Goal: Task Accomplishment & Management: Use online tool/utility

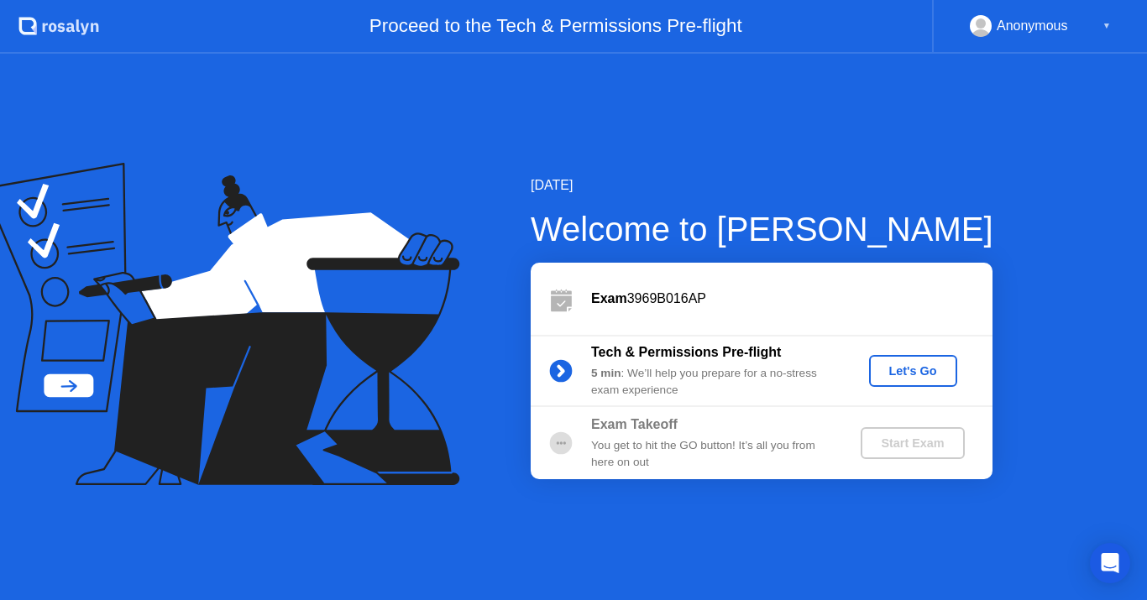
click at [935, 356] on button "Let's Go" at bounding box center [913, 371] width 88 height 32
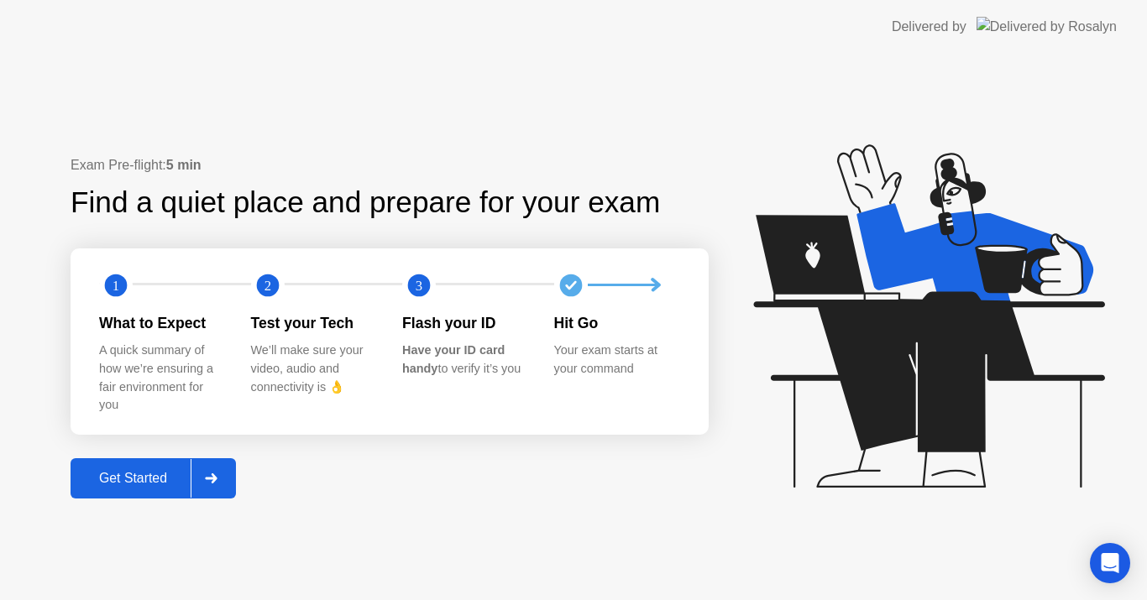
click at [143, 473] on div "Get Started" at bounding box center [133, 478] width 115 height 15
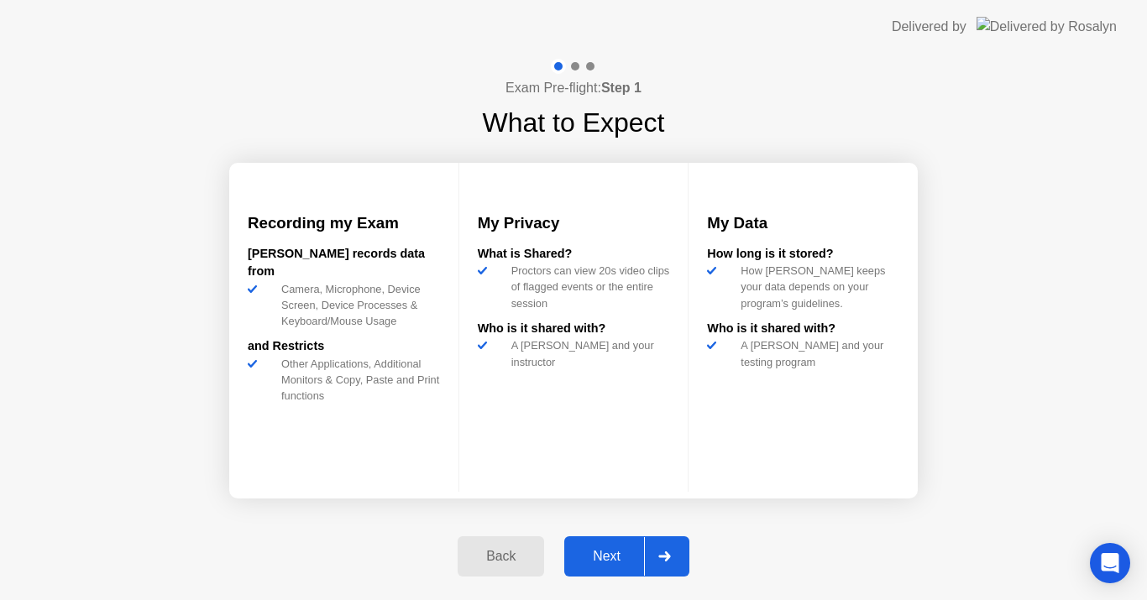
click at [618, 549] on div "Next" at bounding box center [606, 556] width 75 height 15
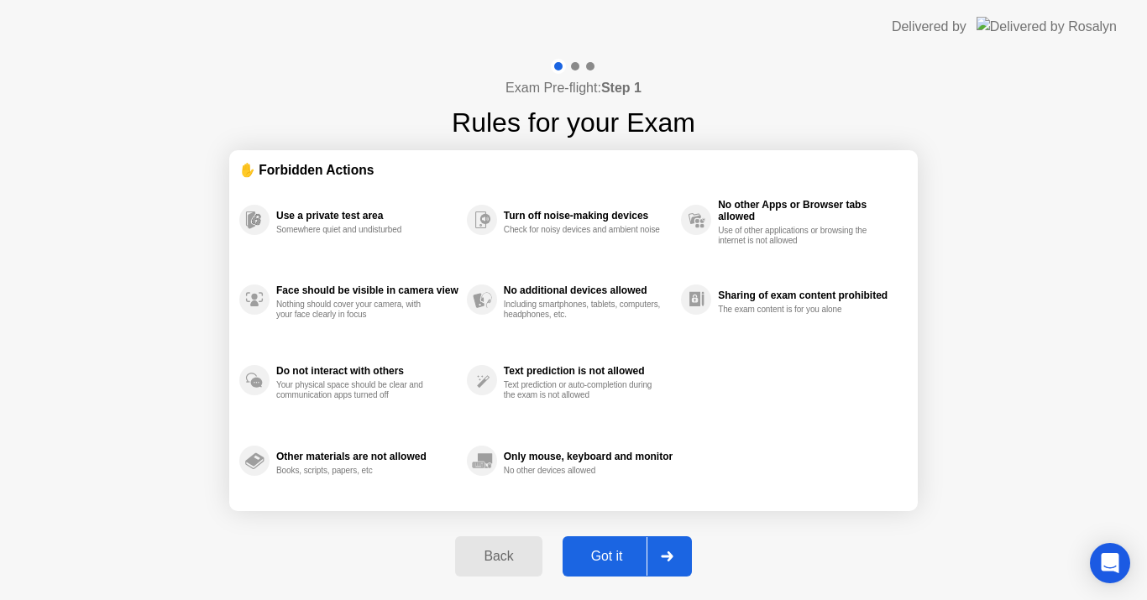
click at [621, 564] on div "Got it" at bounding box center [606, 556] width 79 height 15
select select "Available cameras"
select select "Available speakers"
select select "Available microphones"
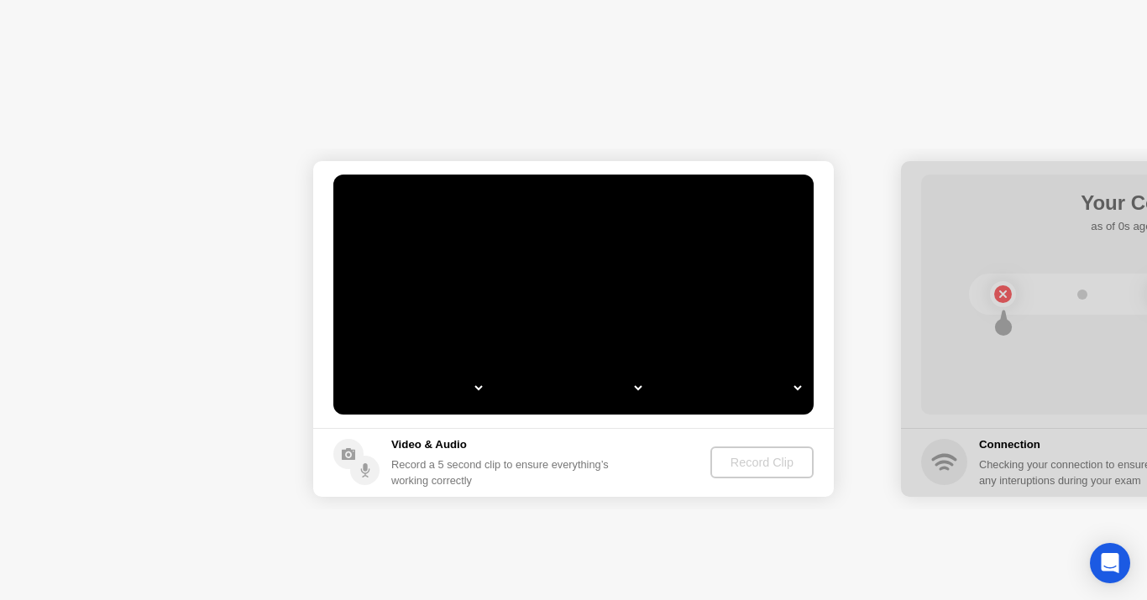
select select "*"
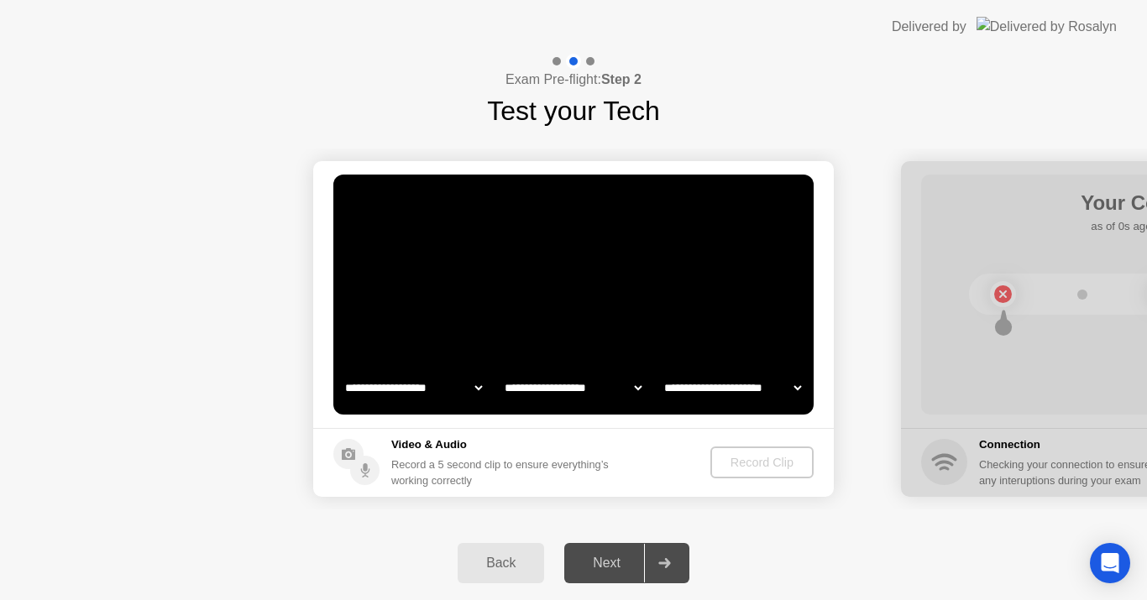
select select "**********"
select select "*******"
click at [480, 388] on select "**********" at bounding box center [414, 388] width 144 height 34
click at [342, 371] on select "**********" at bounding box center [414, 388] width 144 height 34
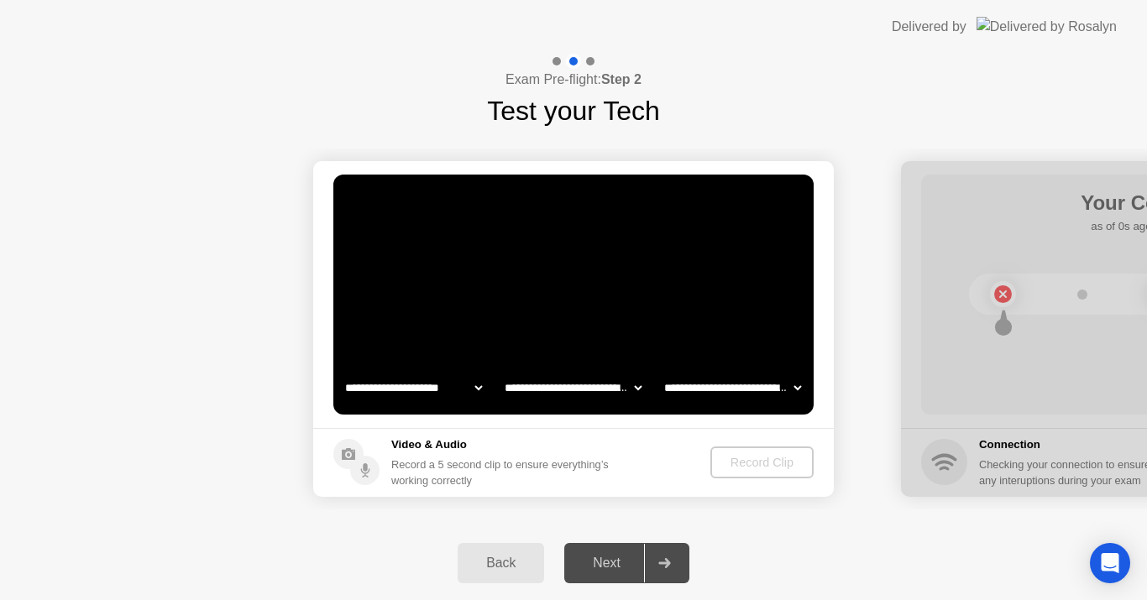
click at [604, 384] on select "**********" at bounding box center [573, 388] width 144 height 34
click at [501, 371] on select "**********" at bounding box center [573, 388] width 144 height 34
click at [700, 383] on select "**********" at bounding box center [733, 388] width 144 height 34
click at [661, 371] on select "**********" at bounding box center [733, 388] width 144 height 34
click at [742, 460] on div "Record Clip" at bounding box center [763, 462] width 90 height 13
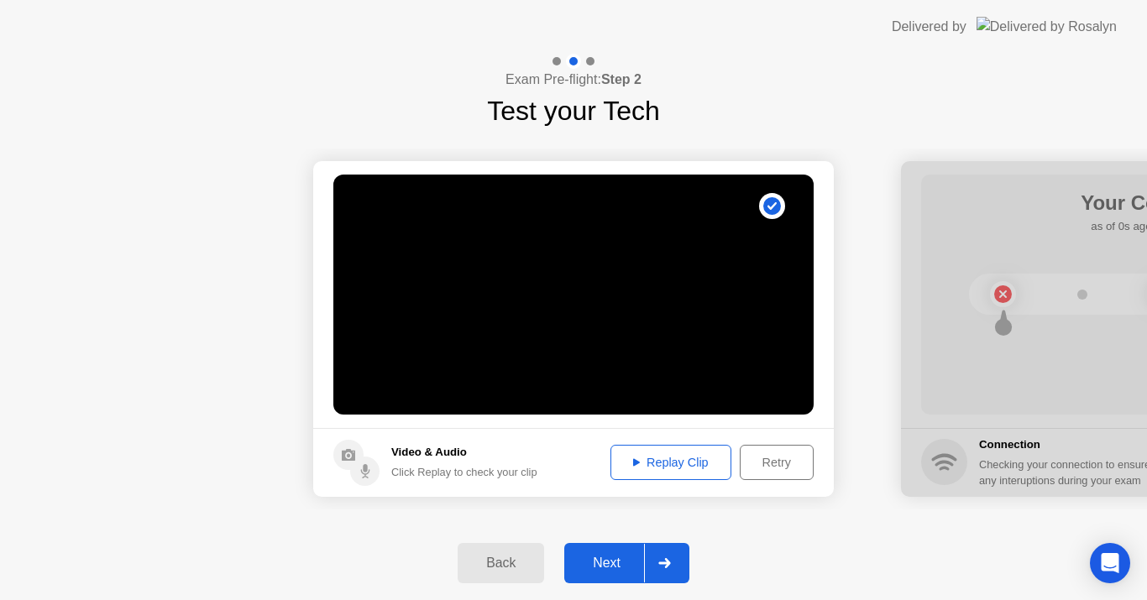
click at [665, 465] on div "Replay Clip" at bounding box center [670, 462] width 109 height 13
click at [774, 468] on div "Retry" at bounding box center [776, 462] width 62 height 13
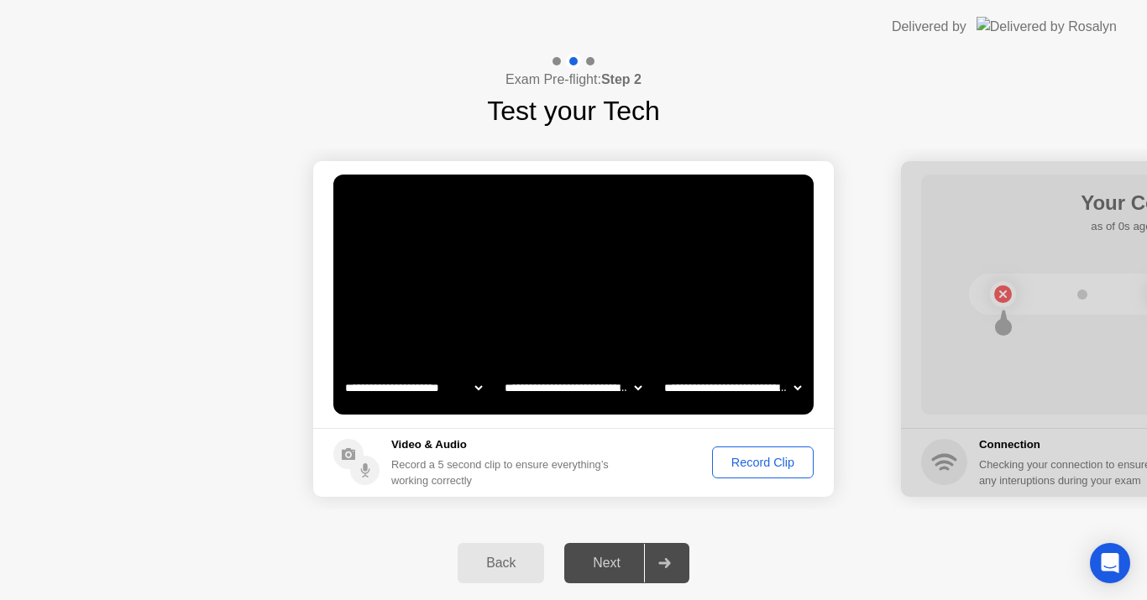
click at [745, 460] on div "Record Clip" at bounding box center [763, 462] width 90 height 13
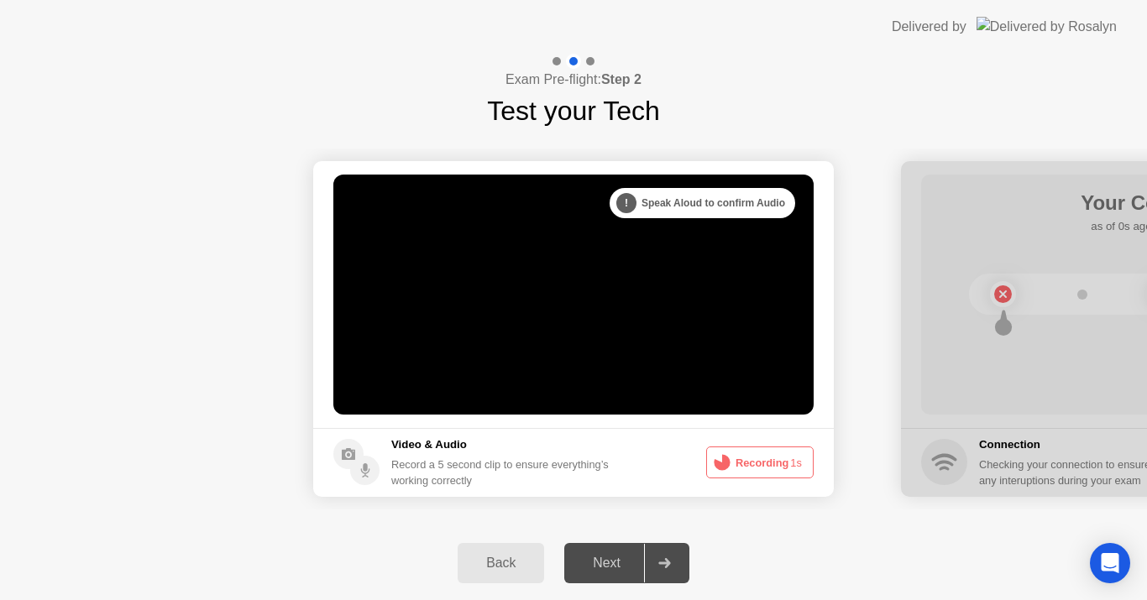
click at [745, 462] on button "Recording 1s" at bounding box center [759, 463] width 107 height 32
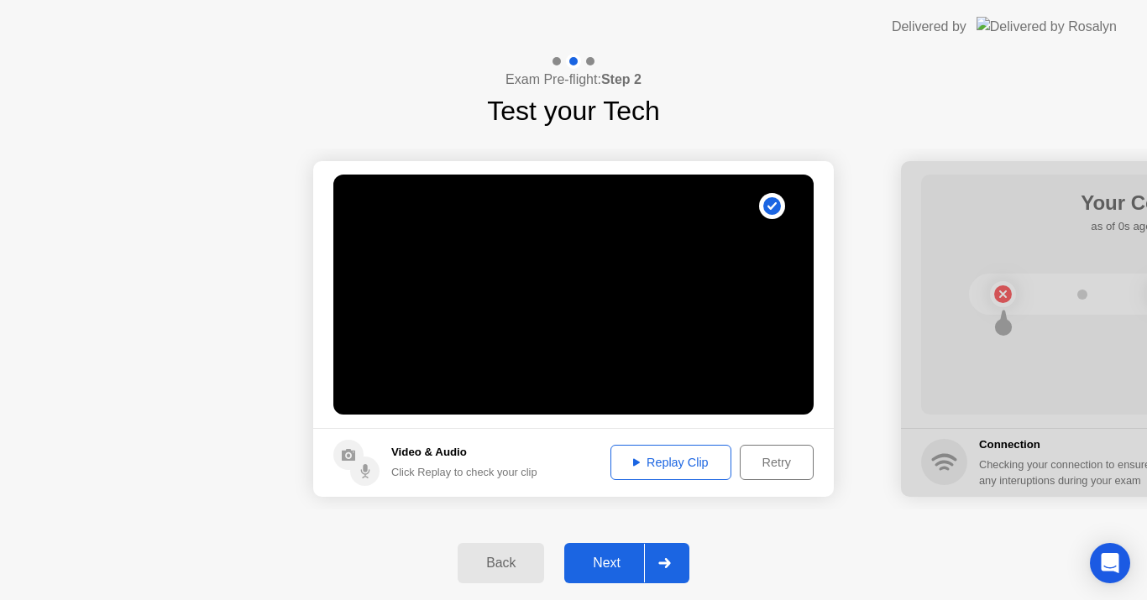
click at [618, 567] on div "Next" at bounding box center [606, 563] width 75 height 15
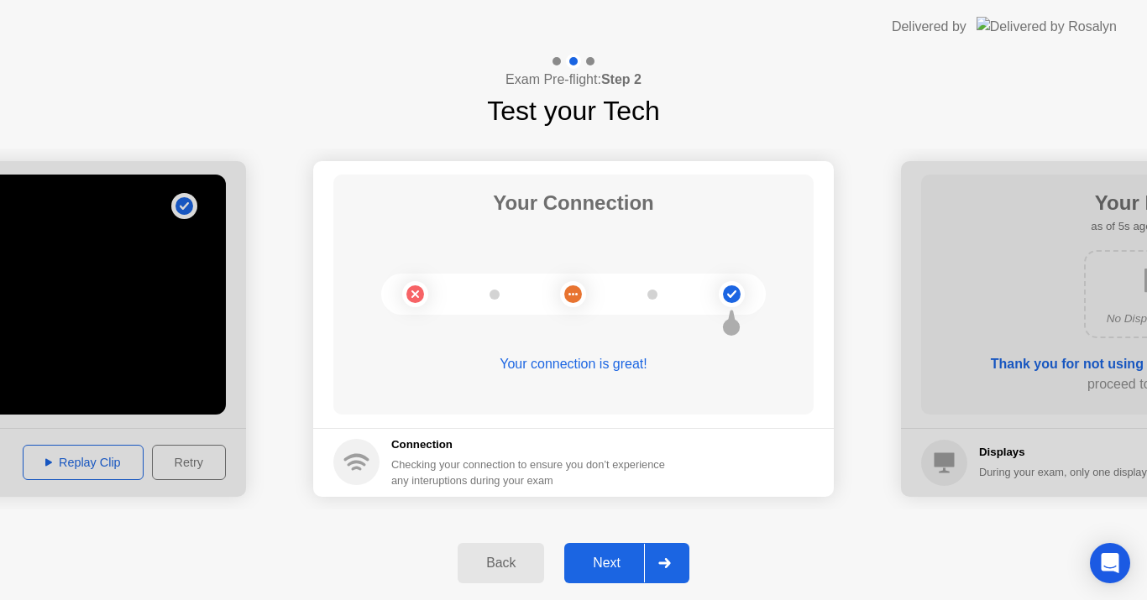
click at [619, 562] on div "Next" at bounding box center [606, 563] width 75 height 15
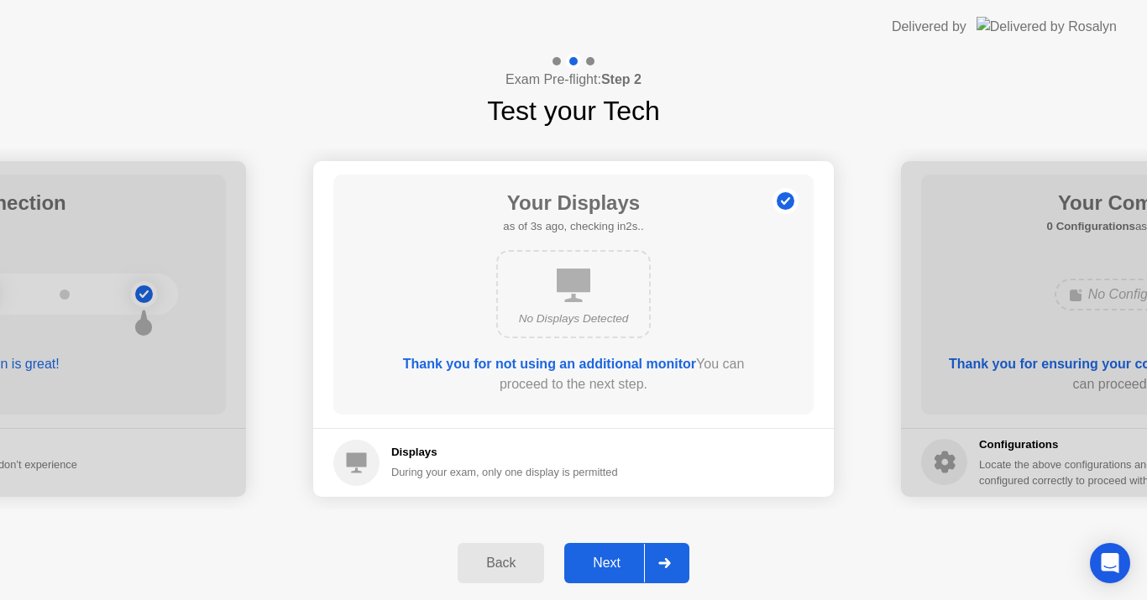
click at [609, 562] on div "Next" at bounding box center [606, 563] width 75 height 15
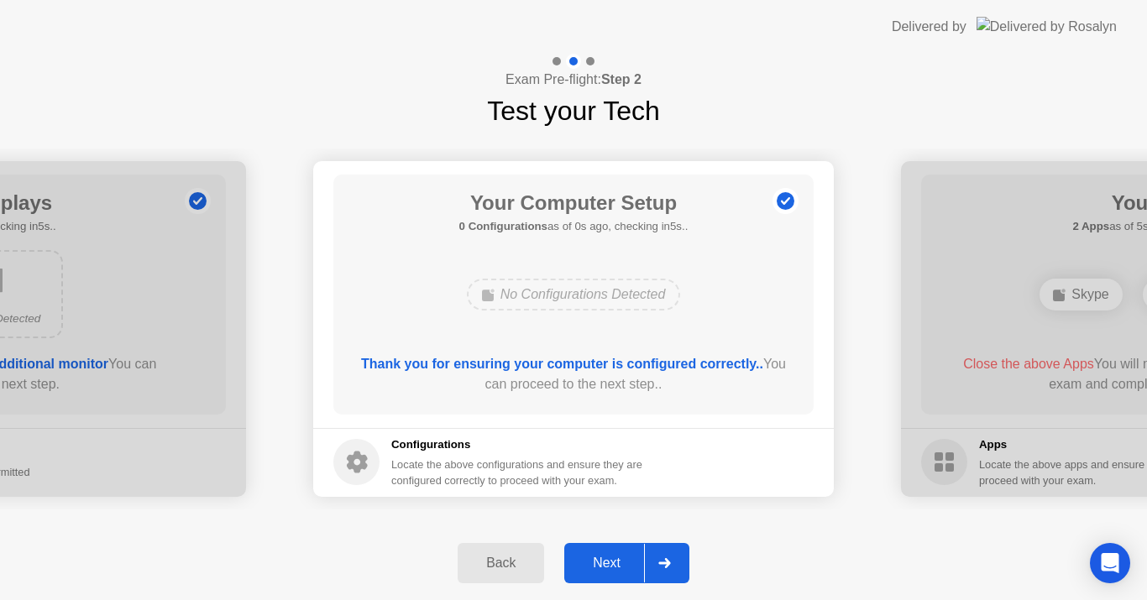
click at [611, 561] on div "Next" at bounding box center [606, 563] width 75 height 15
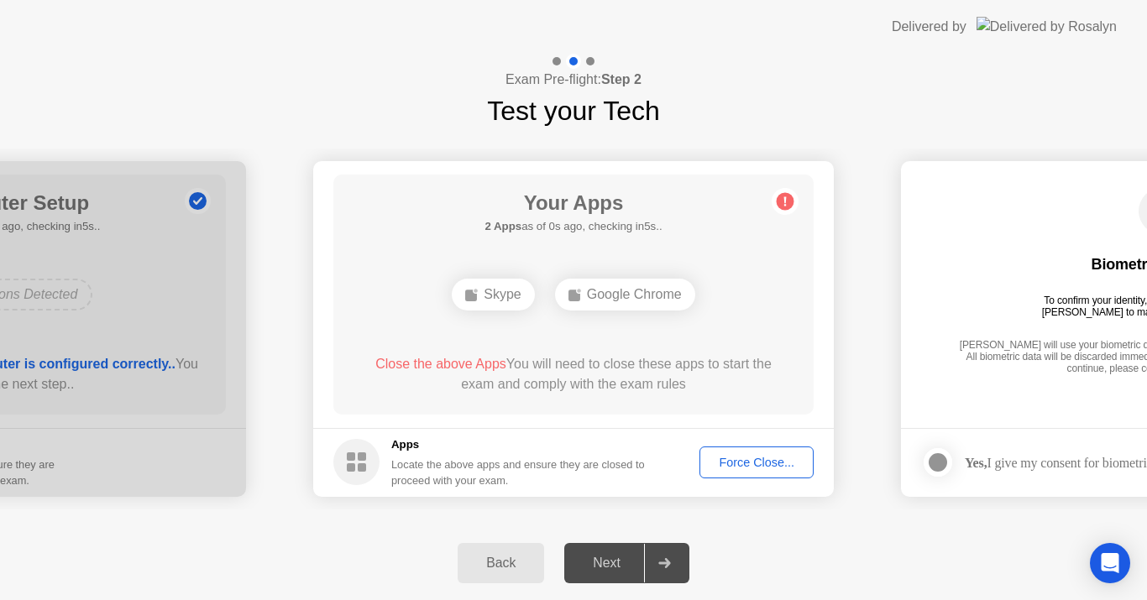
click at [754, 467] on div "Force Close..." at bounding box center [756, 462] width 102 height 13
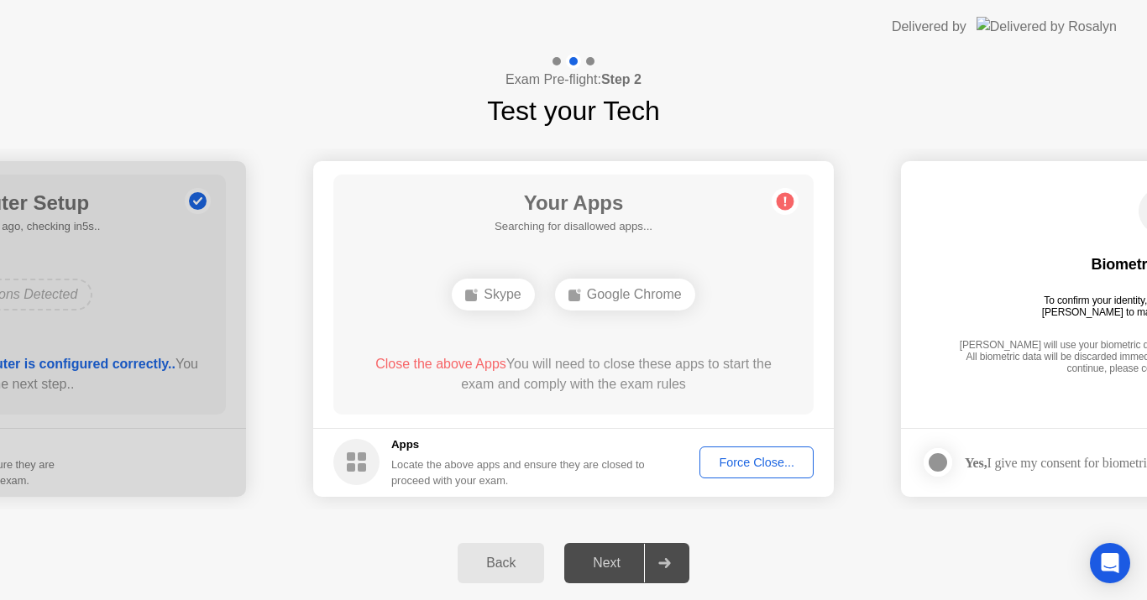
click at [746, 464] on div "Force Close..." at bounding box center [756, 462] width 102 height 13
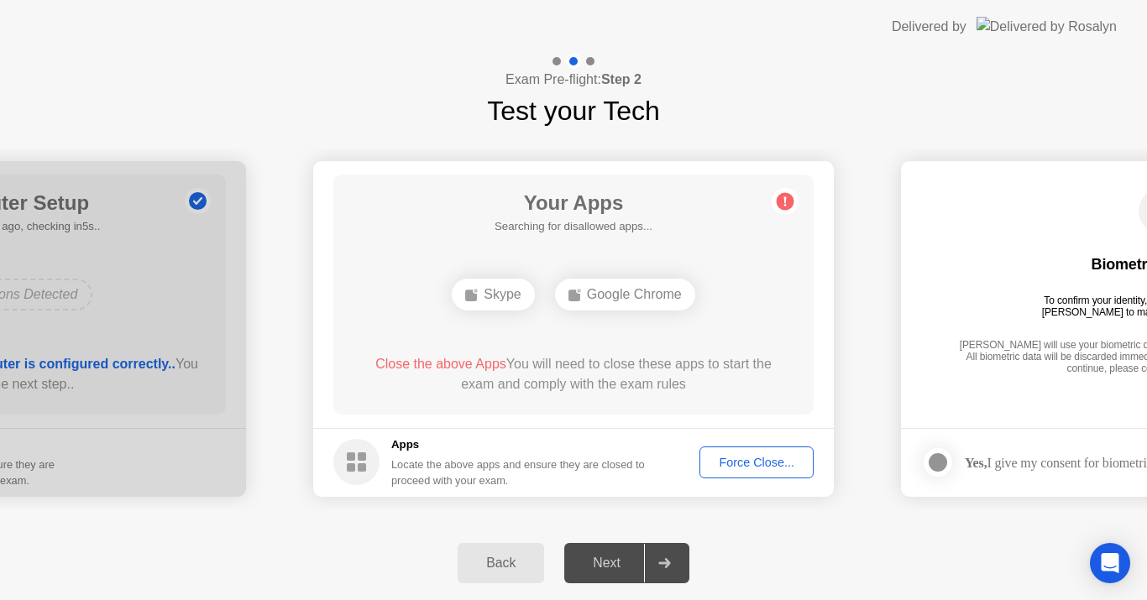
drag, startPoint x: 343, startPoint y: 467, endPoint x: 407, endPoint y: 413, distance: 83.4
click at [343, 465] on circle at bounding box center [356, 462] width 46 height 46
click at [508, 373] on div "Close the above Apps You will need to close these apps to start the exam and co…" at bounding box center [574, 374] width 432 height 40
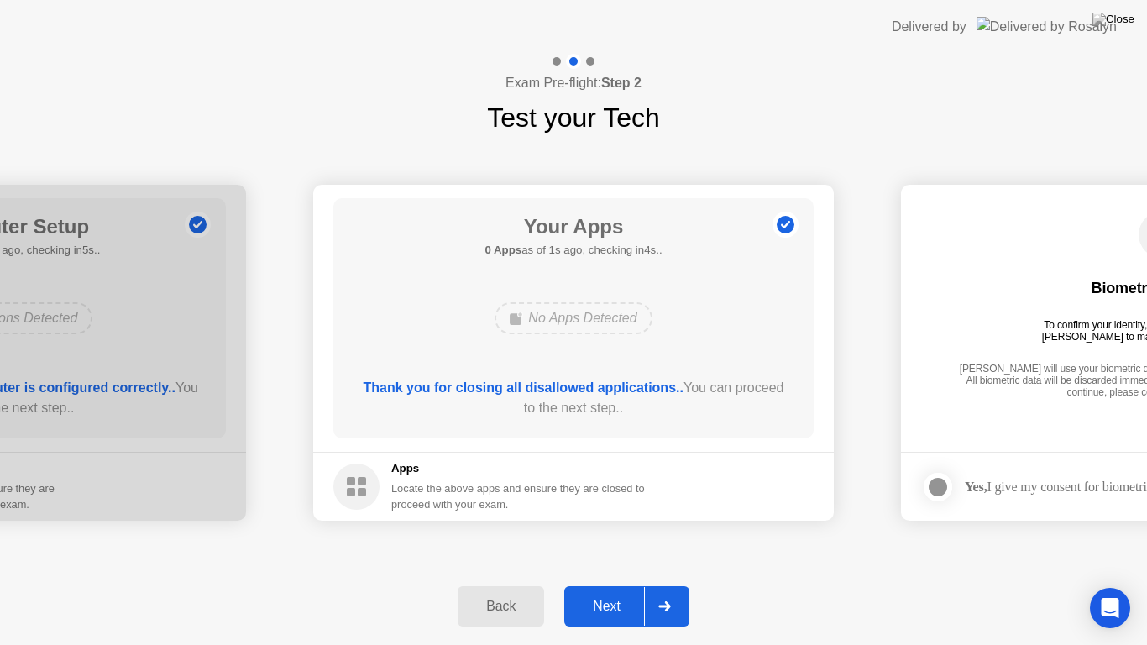
click at [615, 595] on button "Next" at bounding box center [626, 606] width 125 height 40
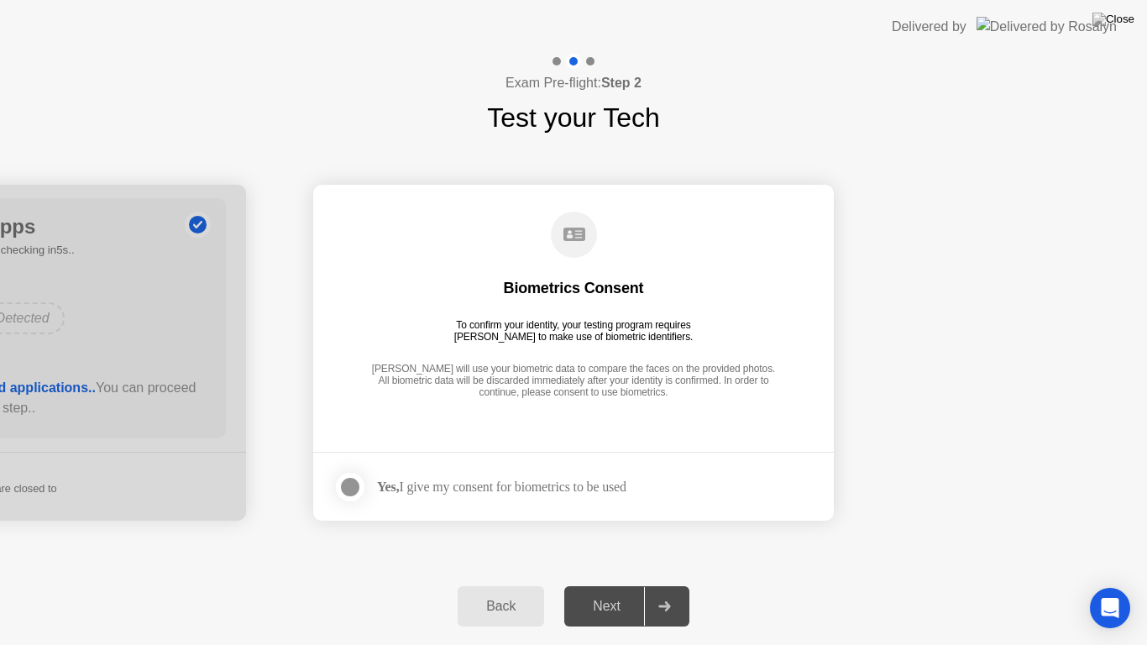
click at [342, 497] on div at bounding box center [350, 487] width 20 height 20
click at [645, 599] on div at bounding box center [664, 606] width 40 height 39
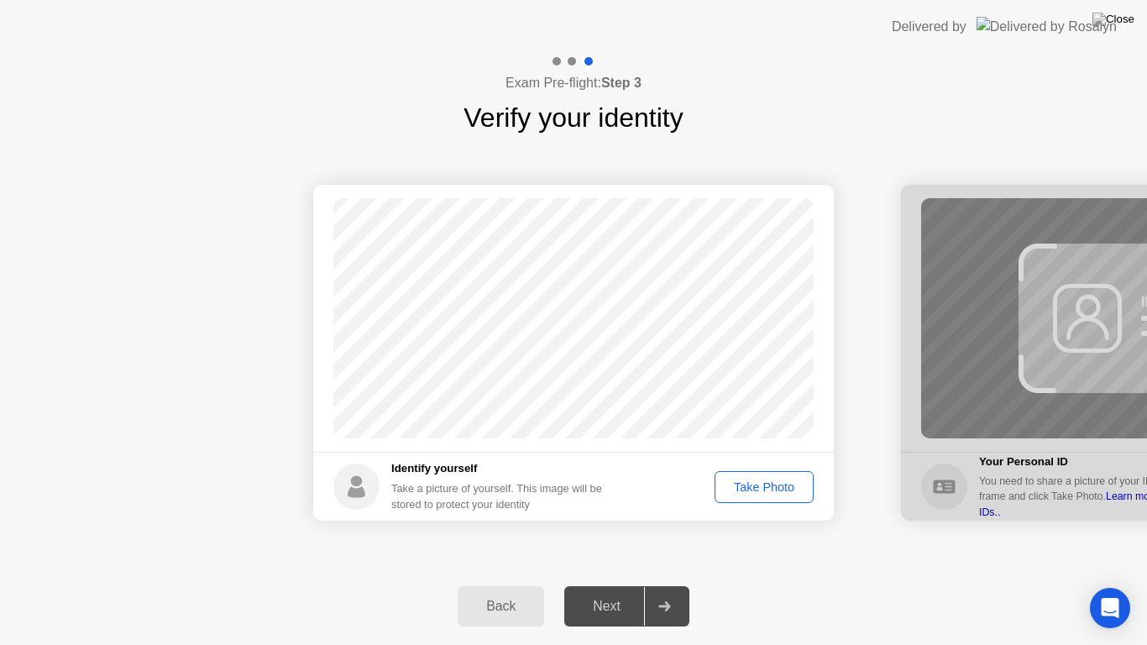
click at [761, 483] on div "Take Photo" at bounding box center [763, 486] width 87 height 13
click at [624, 599] on div "Next" at bounding box center [606, 605] width 75 height 15
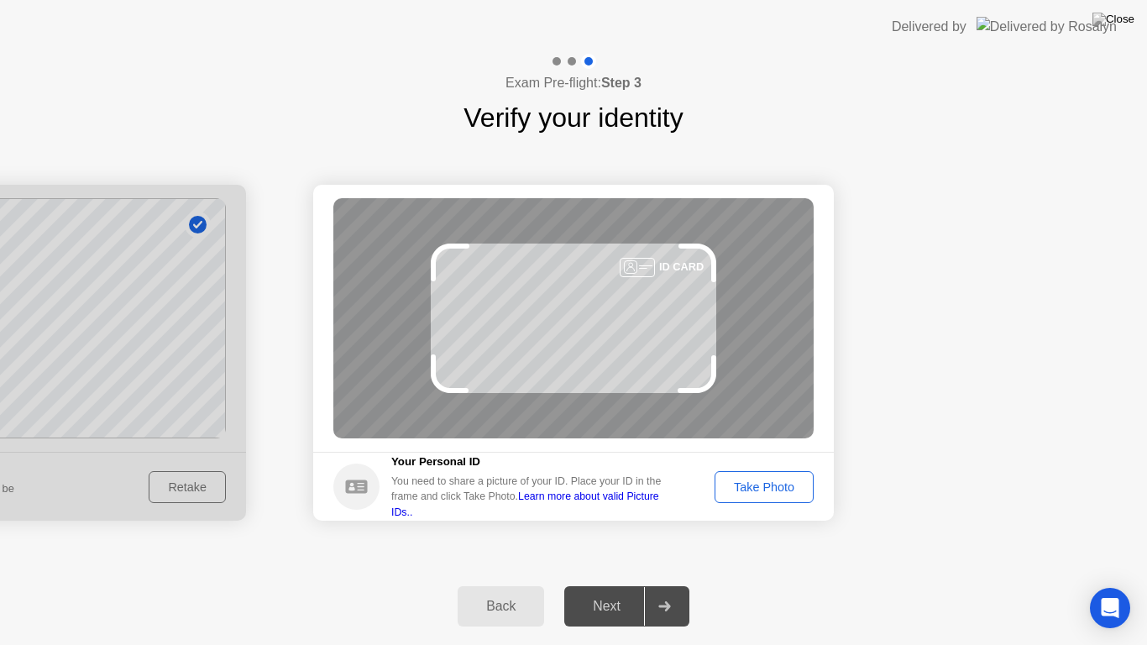
click at [763, 483] on div "Take Photo" at bounding box center [763, 486] width 87 height 13
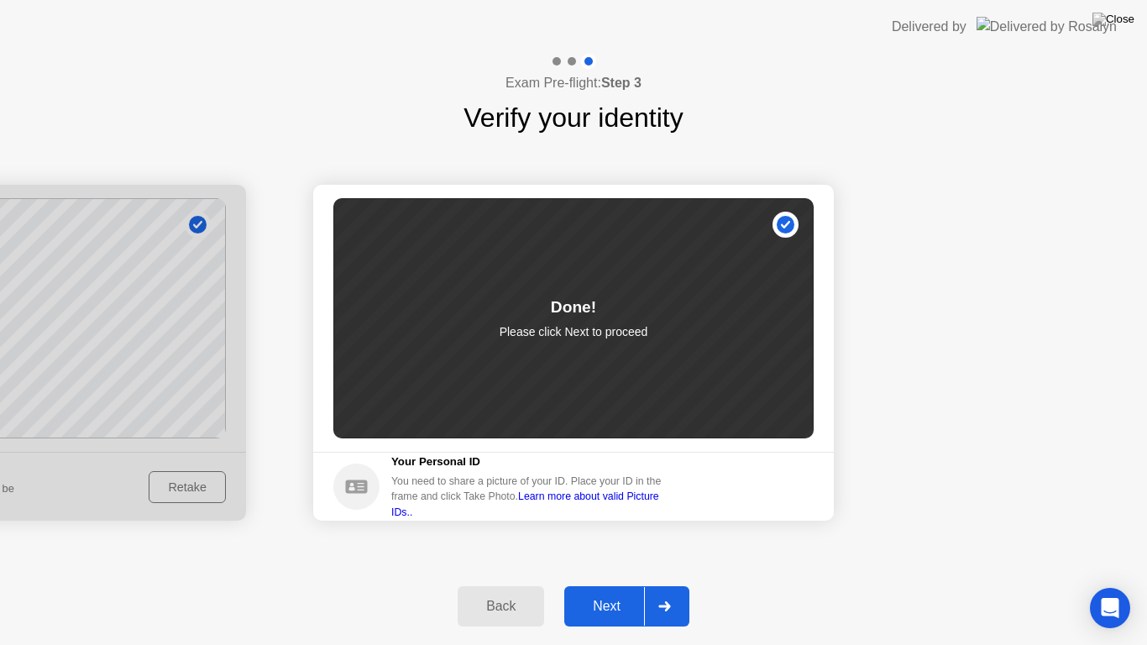
click at [622, 599] on button "Next" at bounding box center [626, 606] width 125 height 40
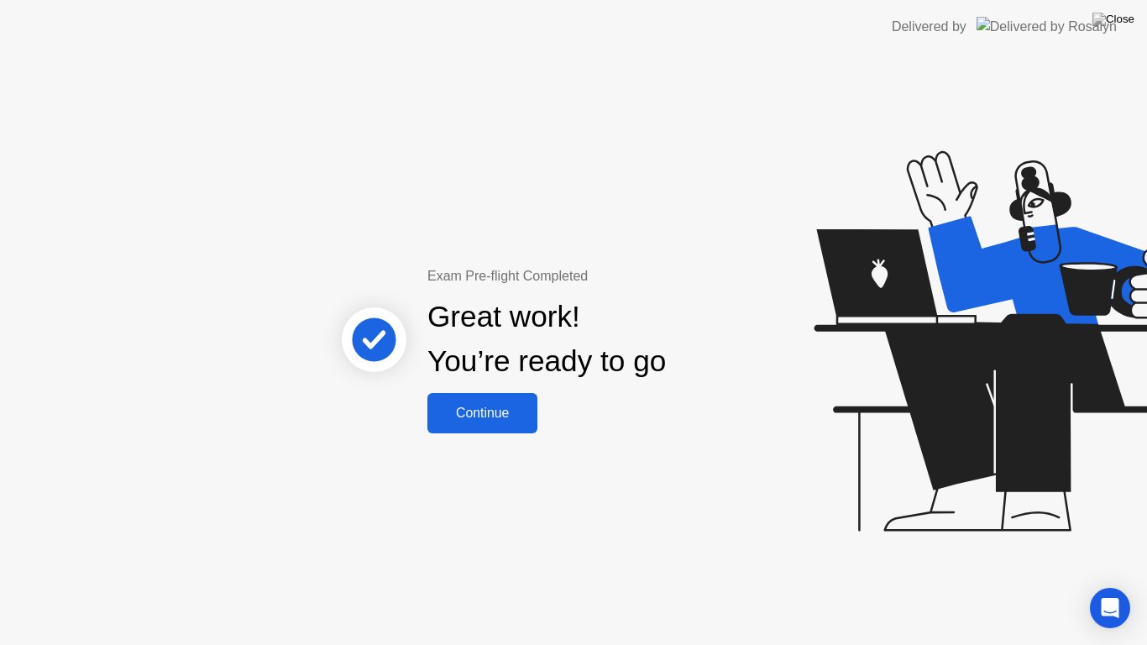
click at [494, 410] on div "Continue" at bounding box center [482, 412] width 100 height 15
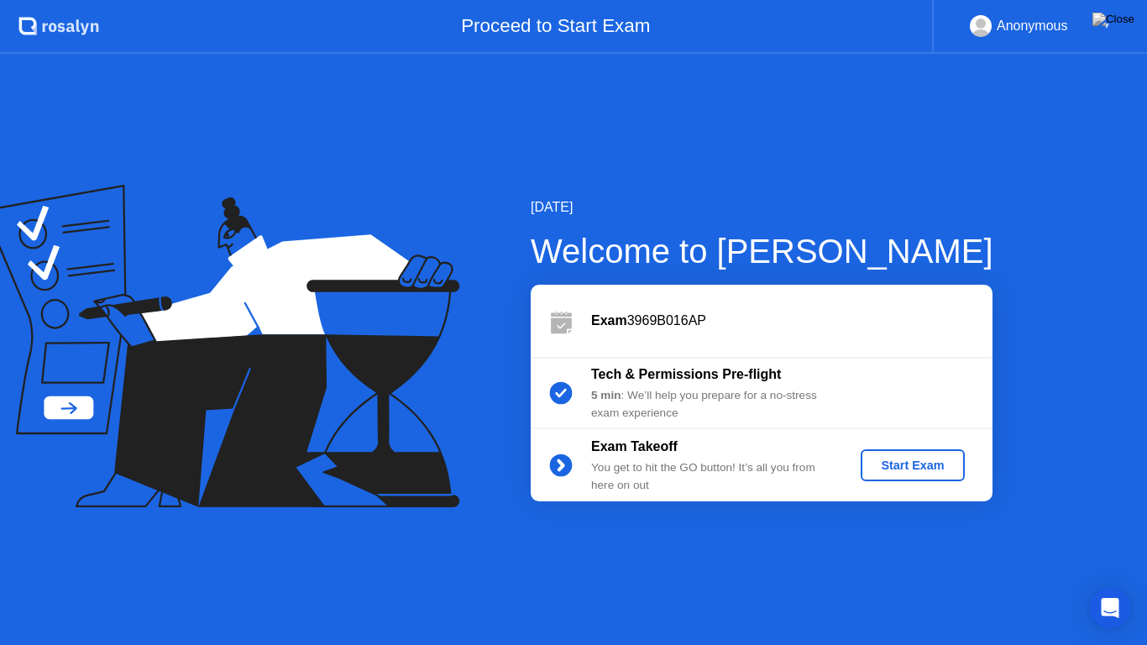
click at [912, 466] on div "Start Exam" at bounding box center [912, 464] width 90 height 13
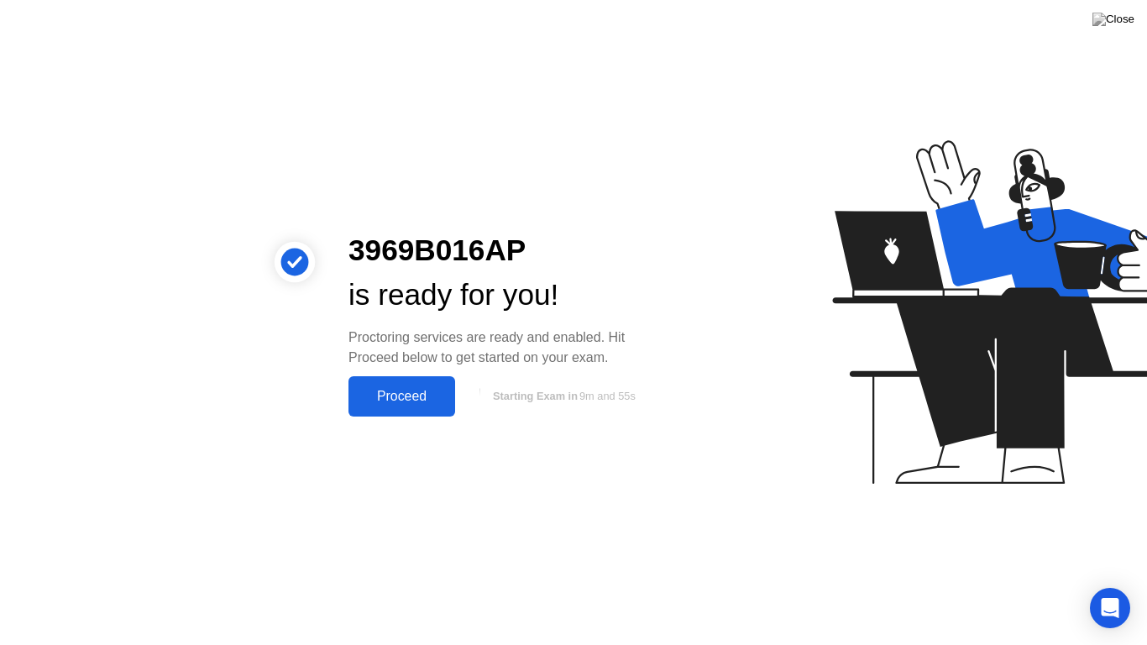
click at [419, 399] on div "Proceed" at bounding box center [401, 396] width 97 height 15
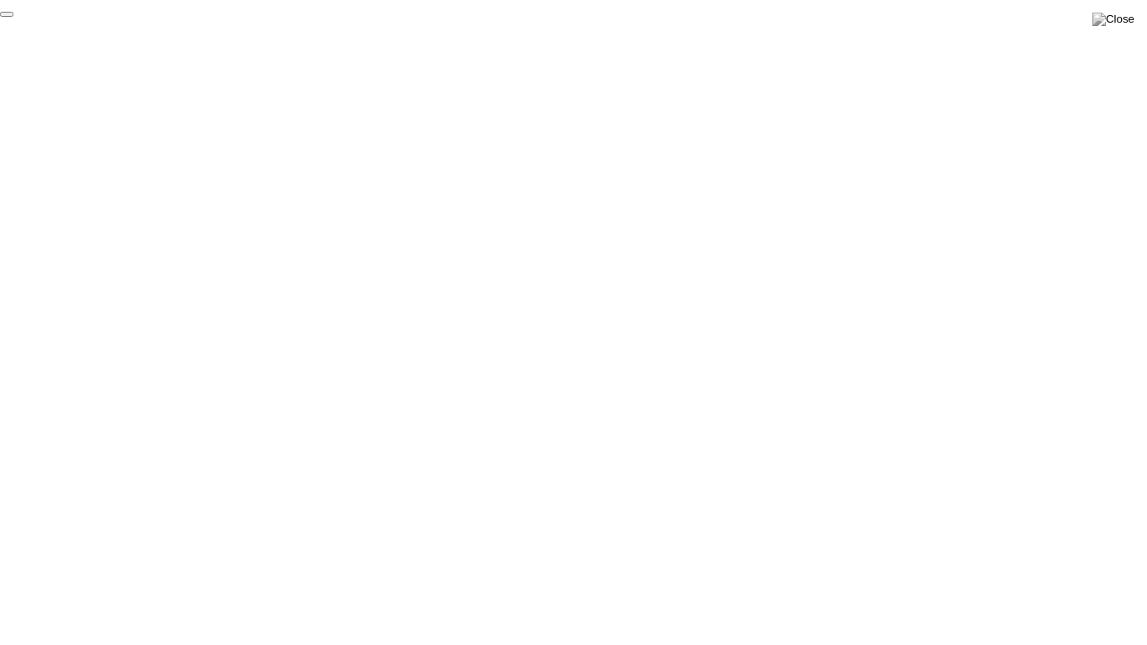
click div "End Proctoring Session"
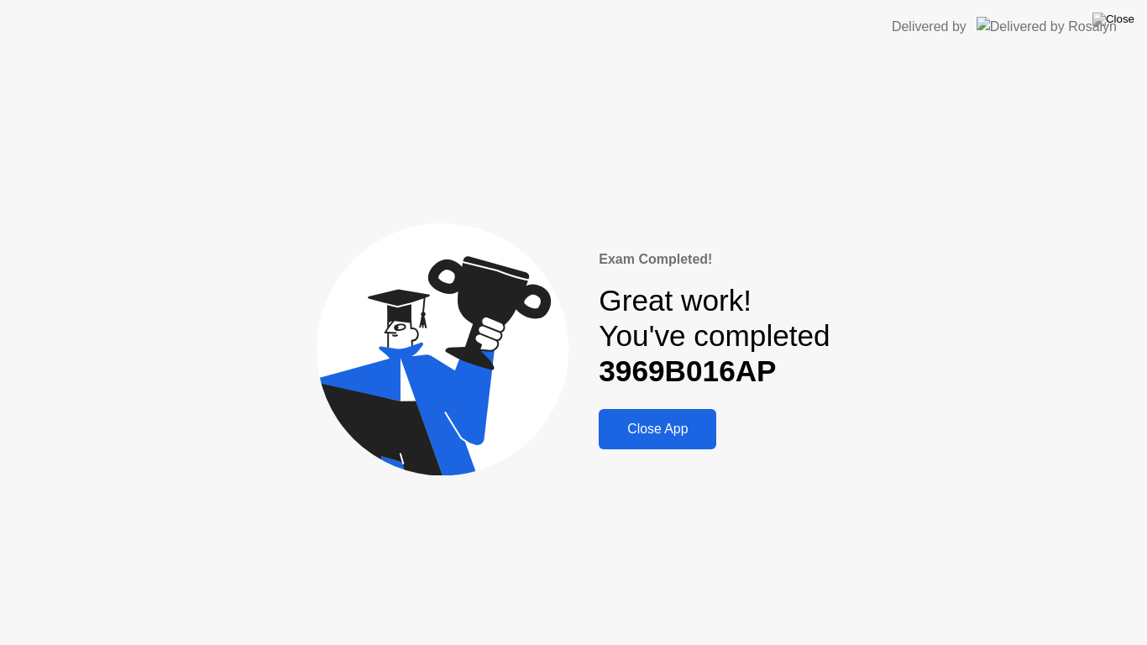
click at [661, 431] on div "Close App" at bounding box center [656, 428] width 107 height 15
